Goal: Information Seeking & Learning: Learn about a topic

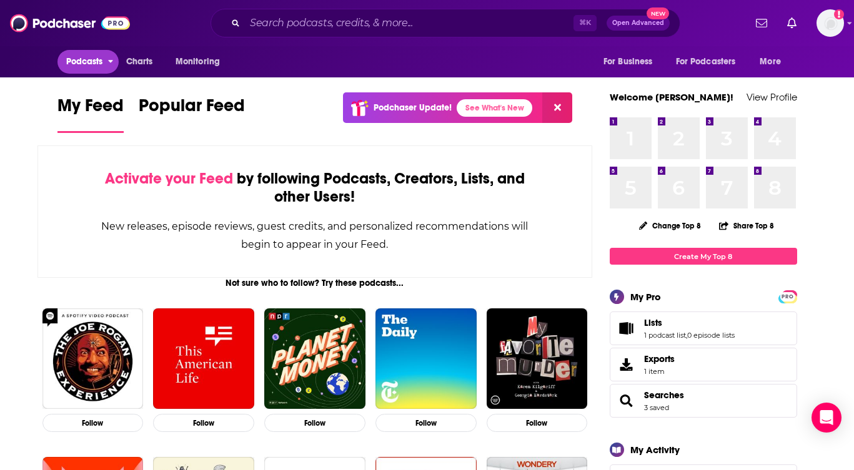
click at [86, 64] on span "Podcasts" at bounding box center [84, 61] width 37 height 17
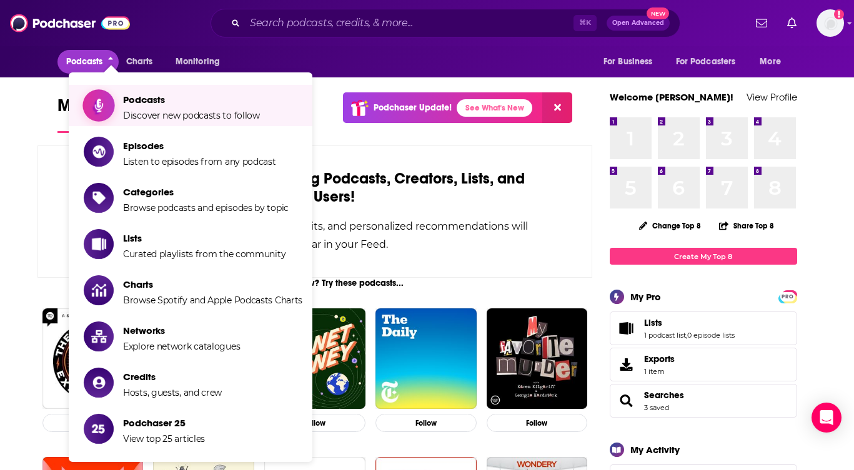
click at [156, 99] on span "Podcasts" at bounding box center [191, 100] width 137 height 12
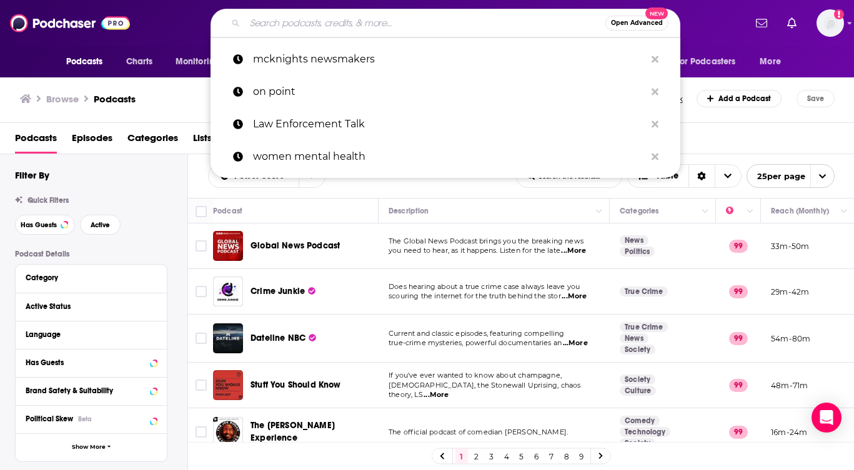
click at [423, 21] on input "Search podcasts, credits, & more..." at bounding box center [425, 23] width 360 height 20
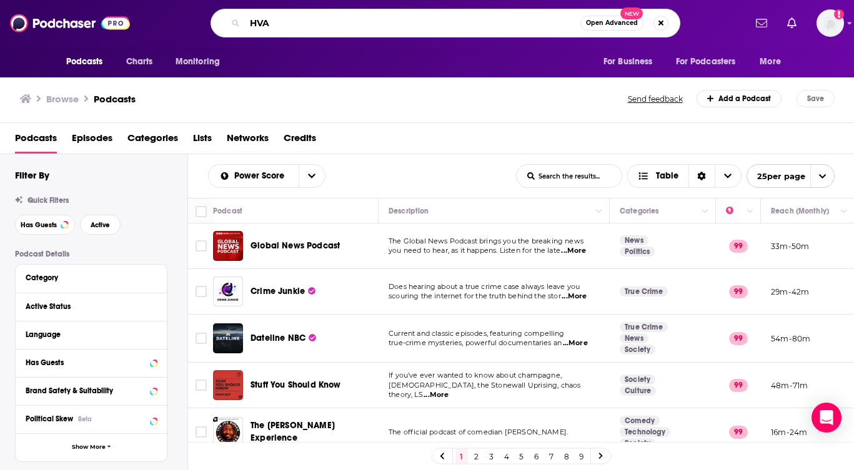
type input "HVAC"
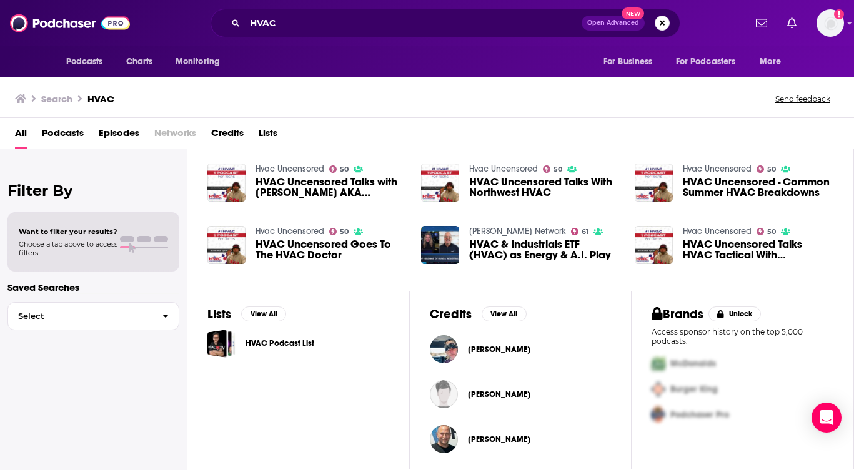
scroll to position [267, 0]
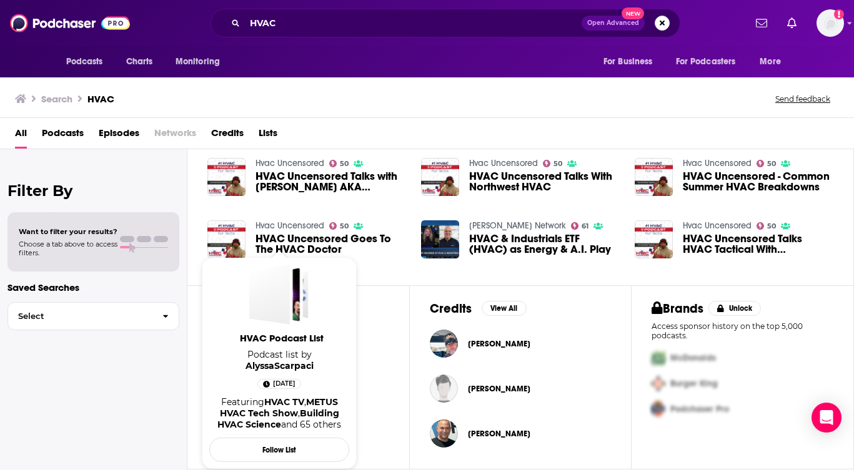
click at [267, 339] on span "HVAC Podcast List" at bounding box center [282, 338] width 140 height 12
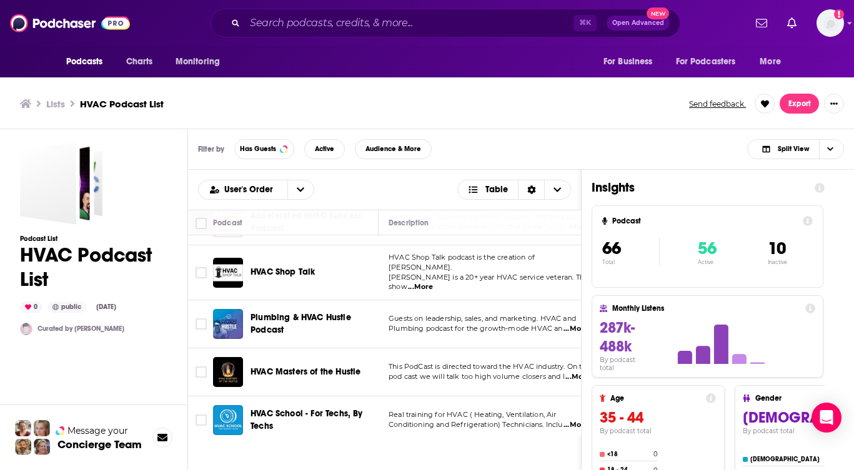
scroll to position [227, 0]
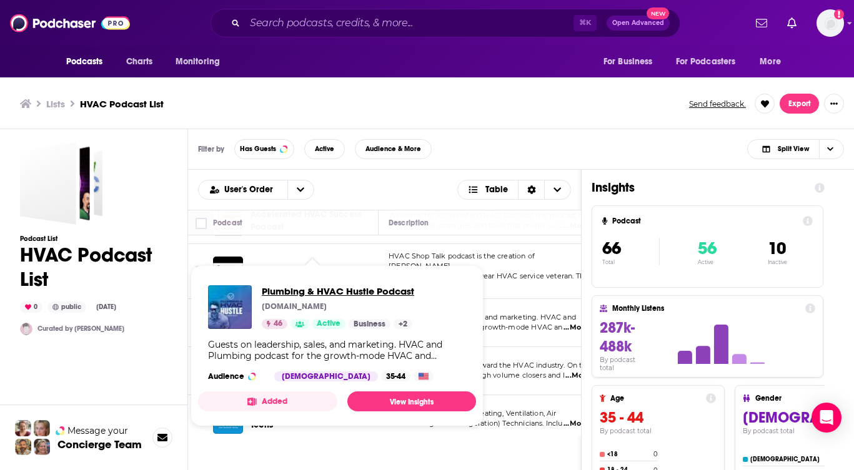
click at [301, 292] on span "Plumbing & HVAC Hustle Podcast" at bounding box center [338, 291] width 152 height 12
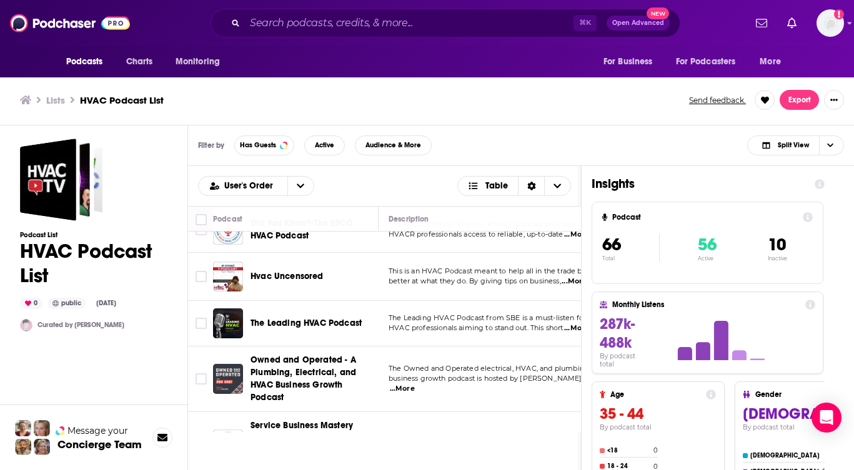
scroll to position [463, 0]
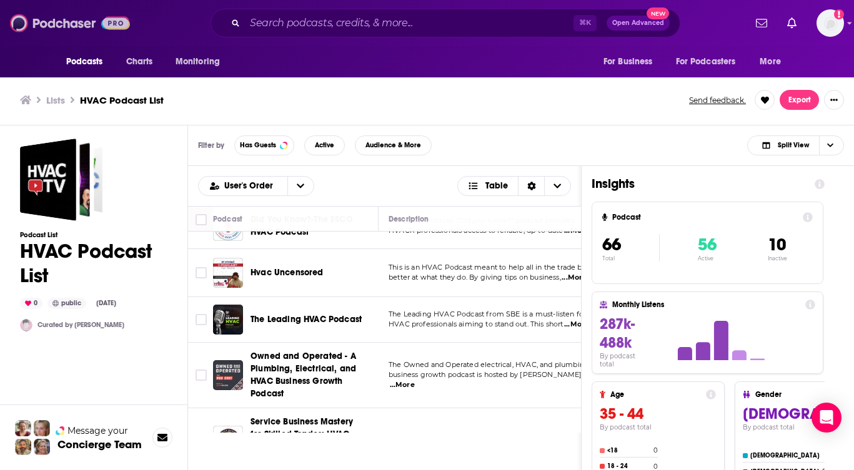
click at [70, 29] on img at bounding box center [70, 23] width 120 height 24
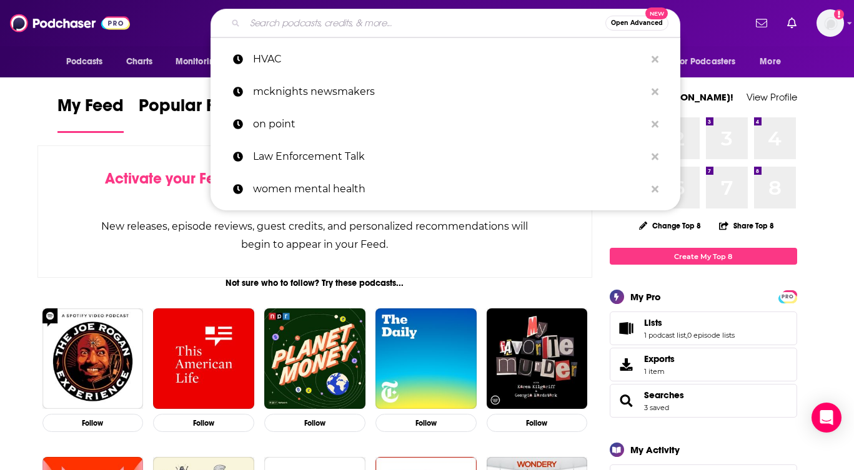
click at [277, 22] on input "Search podcasts, credits, & more..." at bounding box center [425, 23] width 360 height 20
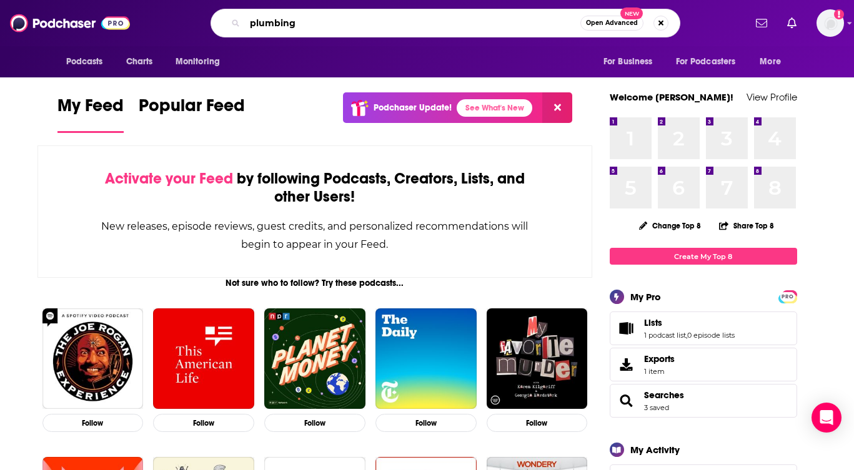
type input "plumbing"
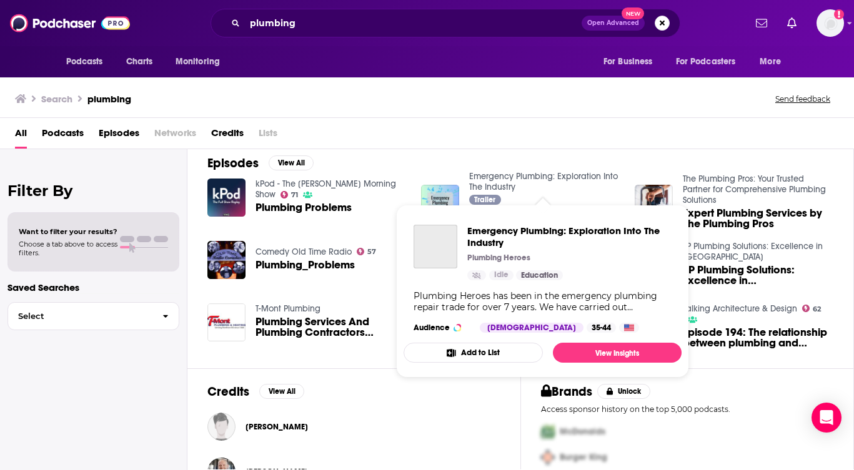
scroll to position [187, 0]
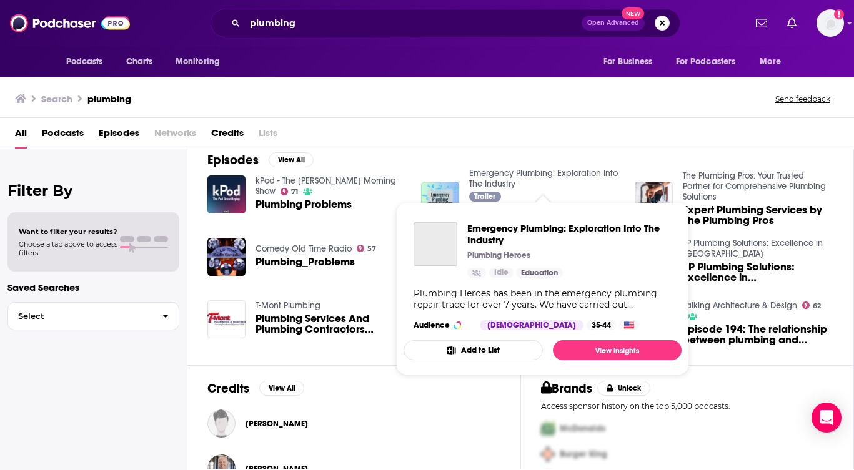
click at [486, 182] on link "Emergency Plumbing: Exploration Into The Industry" at bounding box center [543, 178] width 149 height 21
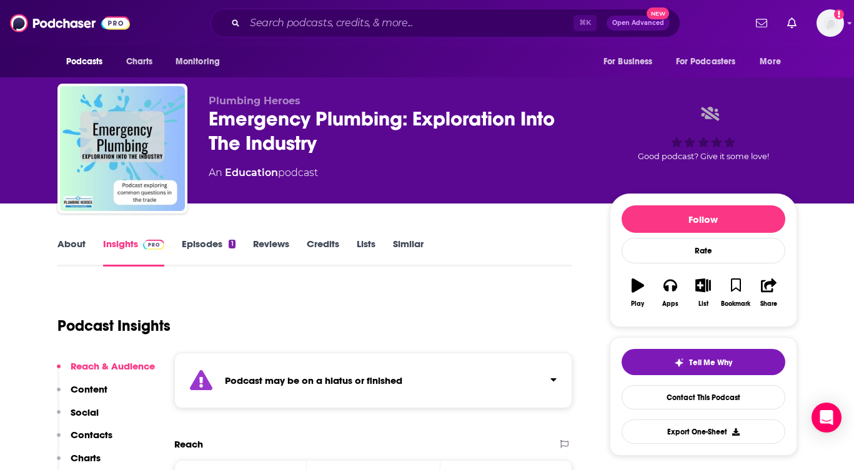
click at [210, 244] on link "Episodes 1" at bounding box center [208, 252] width 53 height 29
